Goal: Entertainment & Leisure: Consume media (video, audio)

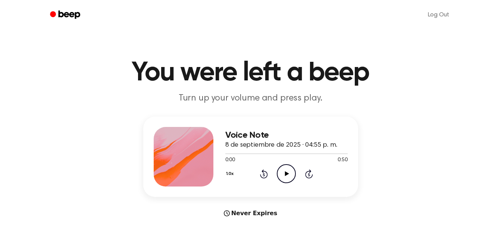
click at [291, 170] on icon "Play Audio" at bounding box center [286, 174] width 19 height 19
drag, startPoint x: 249, startPoint y: 151, endPoint x: 228, endPoint y: 153, distance: 20.6
click at [228, 153] on div at bounding box center [286, 154] width 122 height 6
drag, startPoint x: 226, startPoint y: 153, endPoint x: 222, endPoint y: 153, distance: 4.1
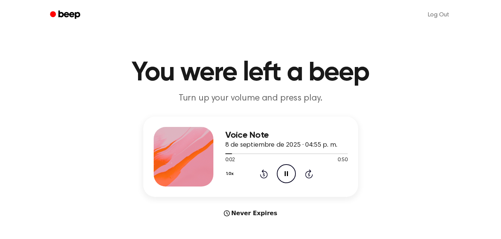
click at [222, 153] on div "Voice Note 8 de septiembre de 2025 · 04:55 p. m. 0:02 0:50 Your browser does no…" at bounding box center [250, 157] width 215 height 81
click at [293, 173] on icon "Pause Audio" at bounding box center [286, 174] width 19 height 19
click at [281, 172] on icon "Play Audio" at bounding box center [286, 174] width 19 height 19
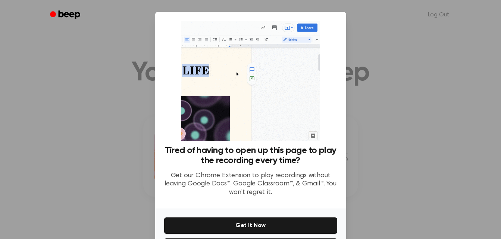
scroll to position [32, 0]
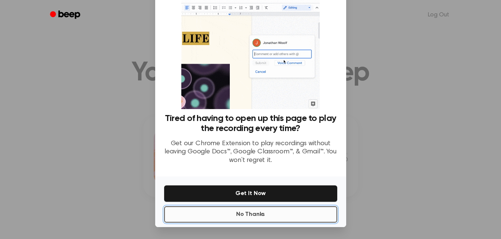
click at [290, 210] on button "No Thanks" at bounding box center [250, 215] width 173 height 16
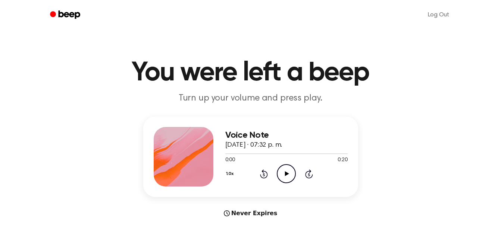
click at [282, 178] on icon "Play Audio" at bounding box center [286, 174] width 19 height 19
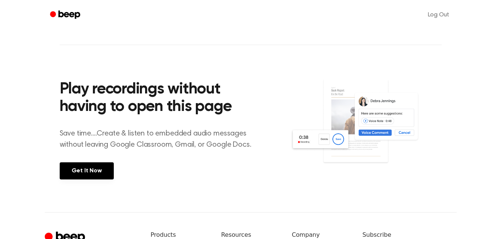
scroll to position [283, 0]
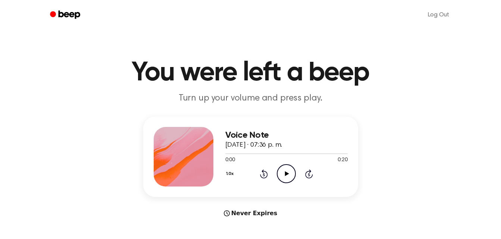
click at [284, 170] on icon "Play Audio" at bounding box center [286, 174] width 19 height 19
